Goal: Information Seeking & Learning: Learn about a topic

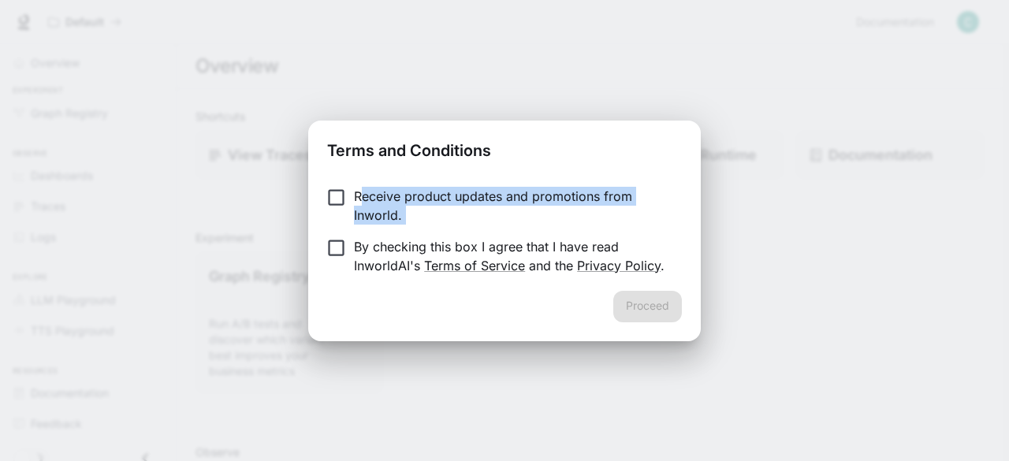
click at [339, 240] on form "Receive product updates and promotions from Inworld. By checking this box I agr…" at bounding box center [504, 231] width 355 height 88
click at [659, 307] on button "Proceed" at bounding box center [647, 307] width 69 height 32
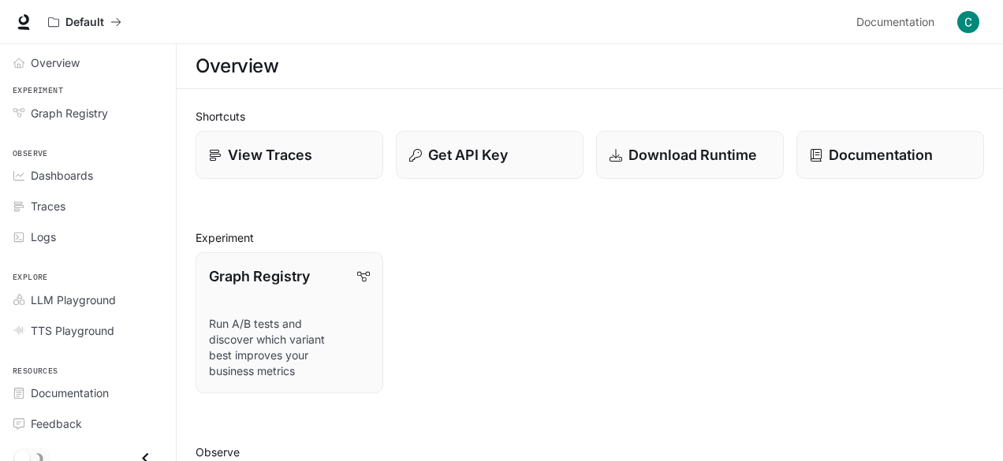
click at [329, 54] on div "Overview" at bounding box center [589, 66] width 788 height 32
click at [73, 58] on span "Overview" at bounding box center [55, 62] width 49 height 17
click at [858, 147] on p "Documentation" at bounding box center [880, 154] width 105 height 21
